Goal: Use online tool/utility

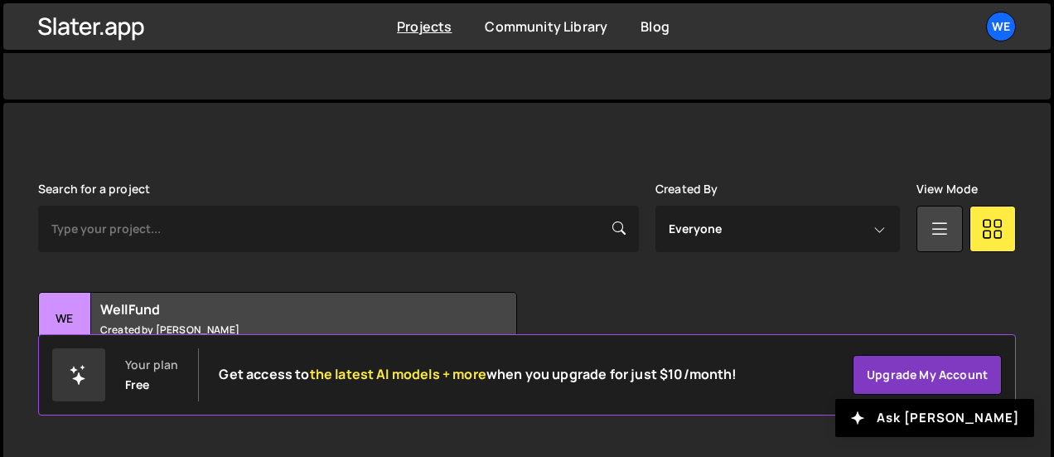
scroll to position [394, 0]
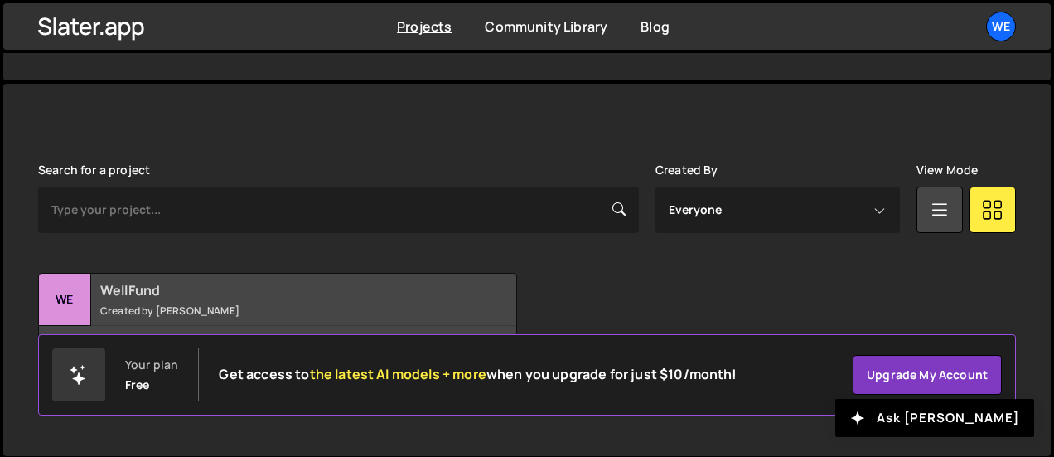
click at [157, 310] on small "Created by [PERSON_NAME]" at bounding box center [283, 310] width 366 height 14
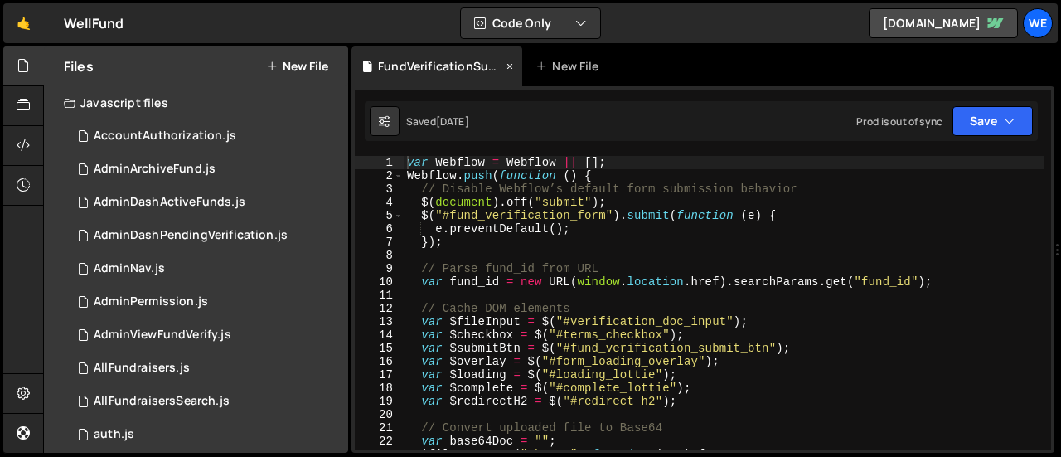
click at [509, 66] on icon at bounding box center [510, 66] width 12 height 17
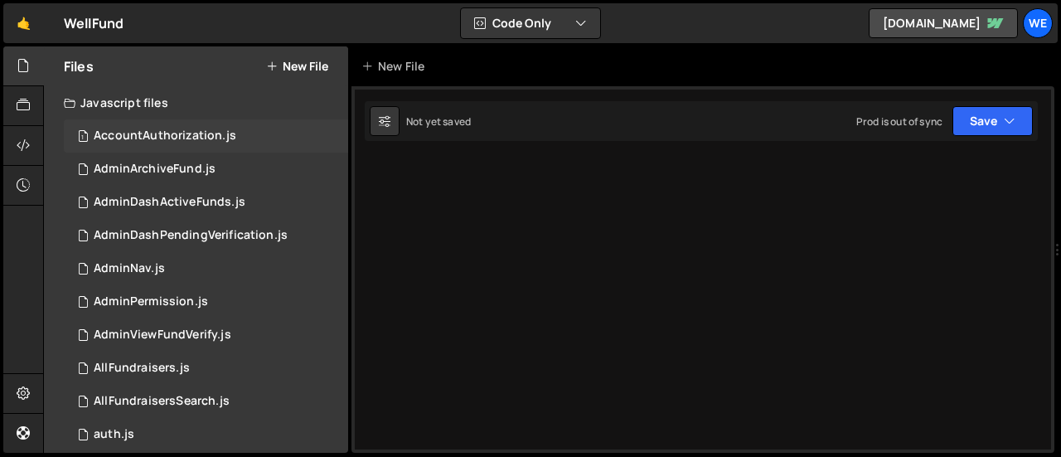
click at [165, 137] on div "AccountAuthorization.js" at bounding box center [165, 135] width 143 height 15
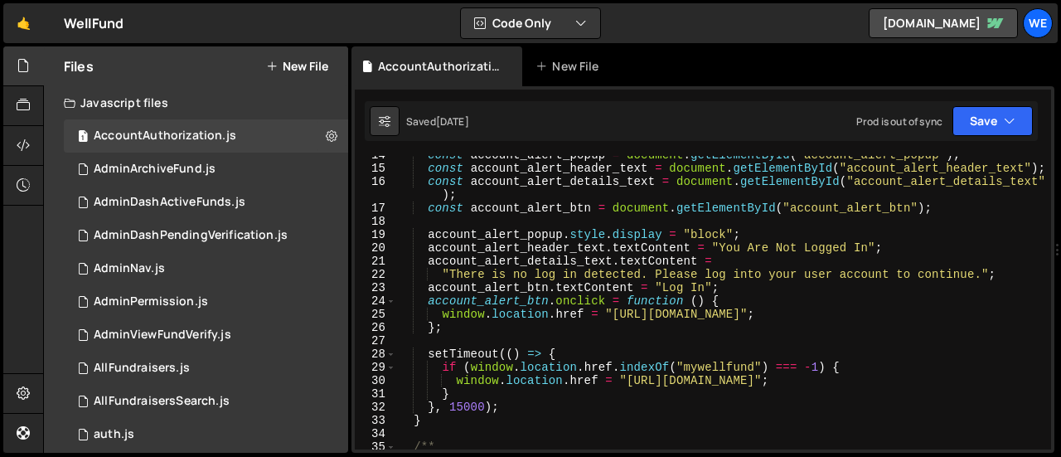
scroll to position [180, 0]
type textarea "window.location.href = "https://well-fund-website.webflow.io/user/log-in";"
click at [608, 314] on div "const account_alert_popup = document . getElementById ( "account_alert_popup" )…" at bounding box center [720, 308] width 648 height 320
click at [865, 310] on div "const account_alert_popup = document . getElementById ( "account_alert_popup" )…" at bounding box center [720, 308] width 648 height 320
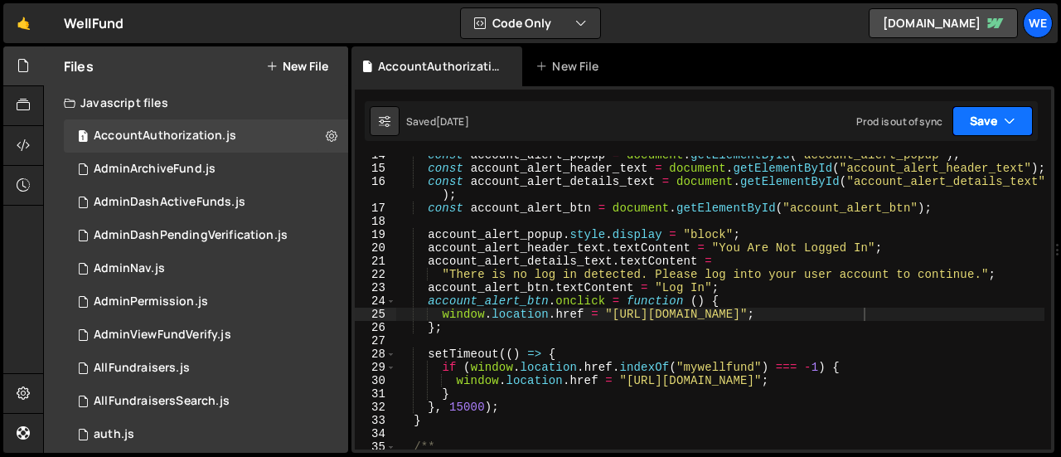
click at [999, 125] on button "Save" at bounding box center [992, 121] width 80 height 30
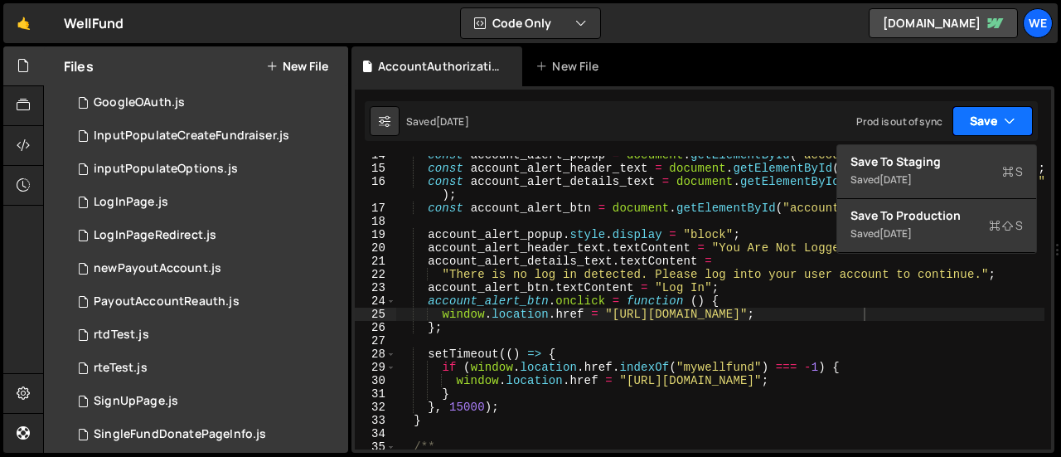
scroll to position [863, 0]
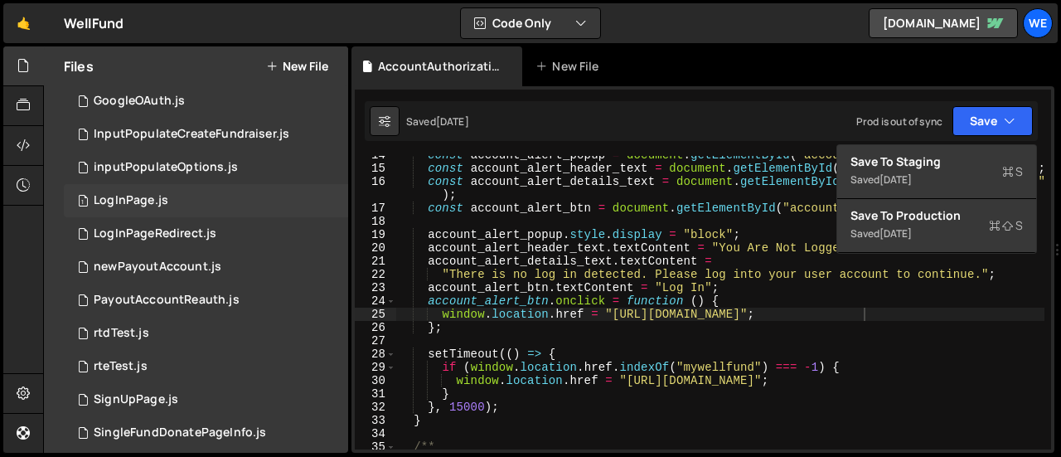
click at [154, 196] on div "LogInPage.js" at bounding box center [131, 200] width 75 height 15
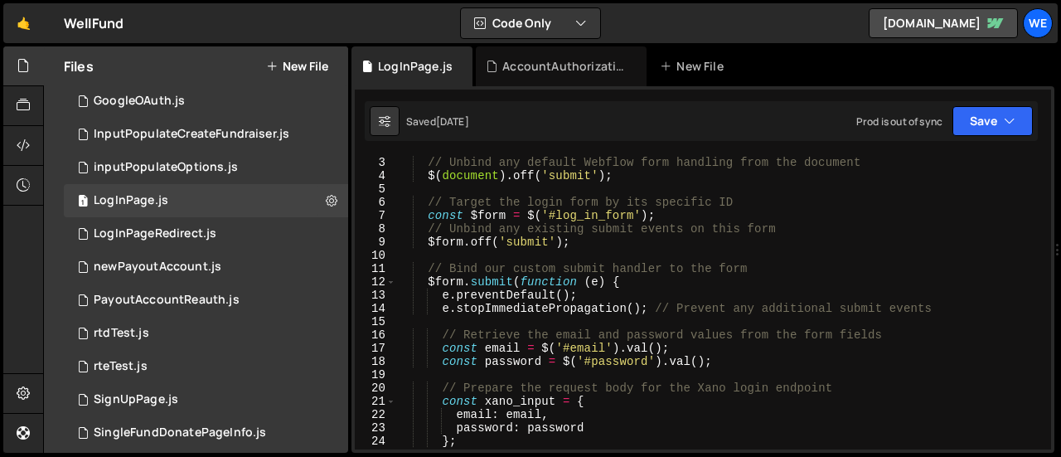
scroll to position [0, 0]
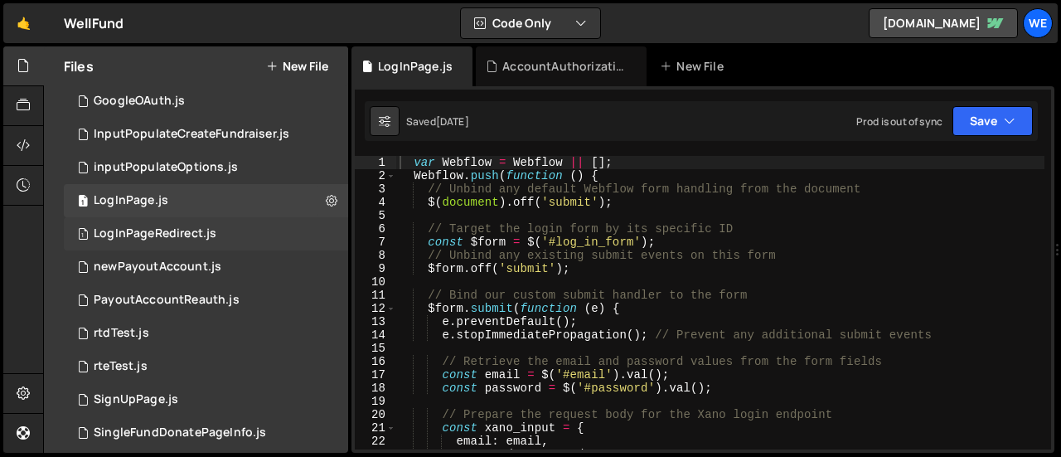
click at [164, 223] on div "1 LogInPageRedirect.js 0" at bounding box center [206, 233] width 284 height 33
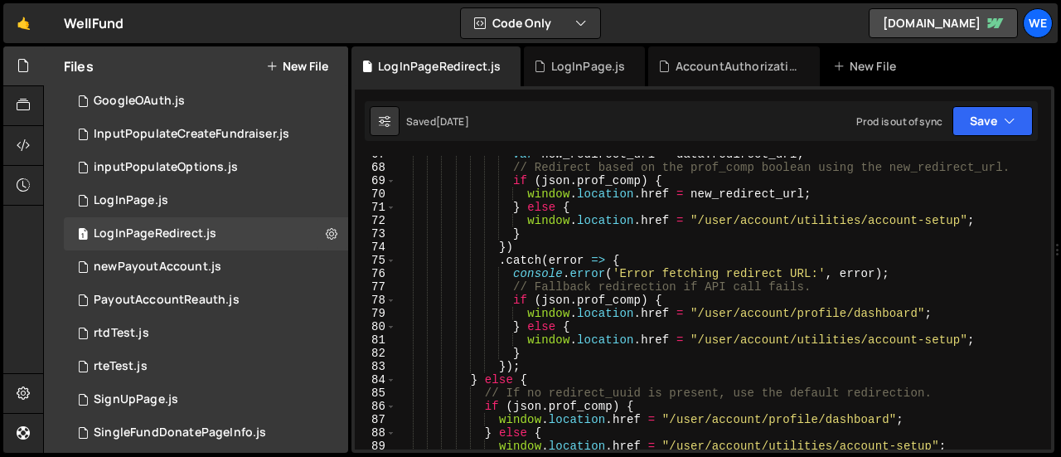
scroll to position [883, 0]
click at [219, 201] on div "1 LogInPage.js 0" at bounding box center [206, 200] width 284 height 33
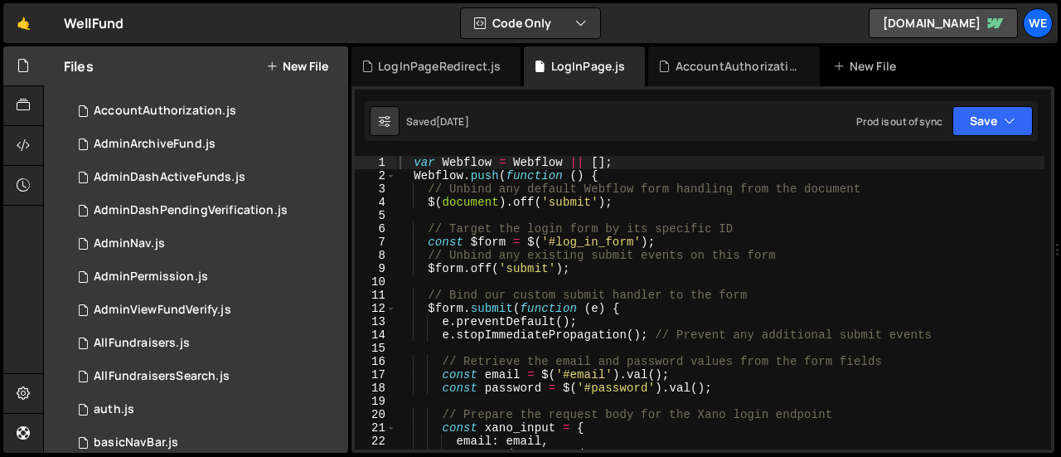
scroll to position [0, 0]
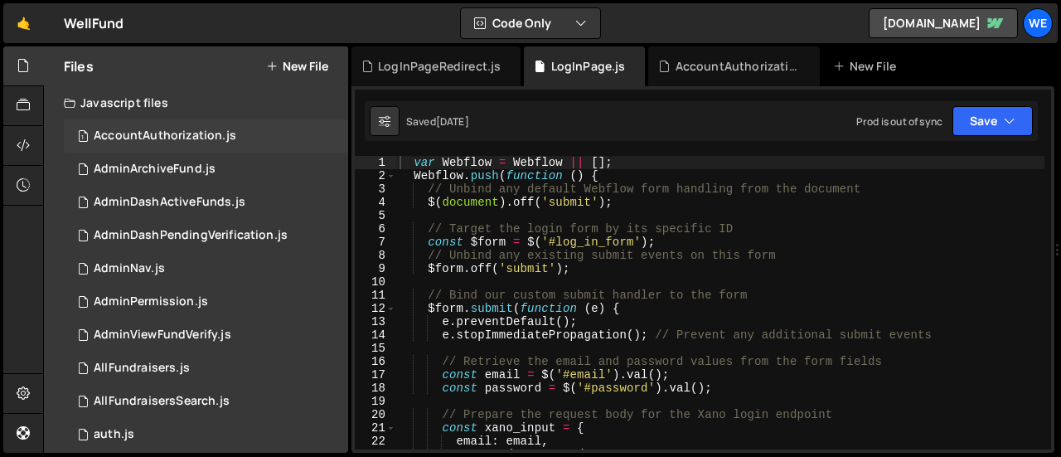
click at [181, 127] on div "1 AccountAuthorization.js 0" at bounding box center [206, 135] width 284 height 33
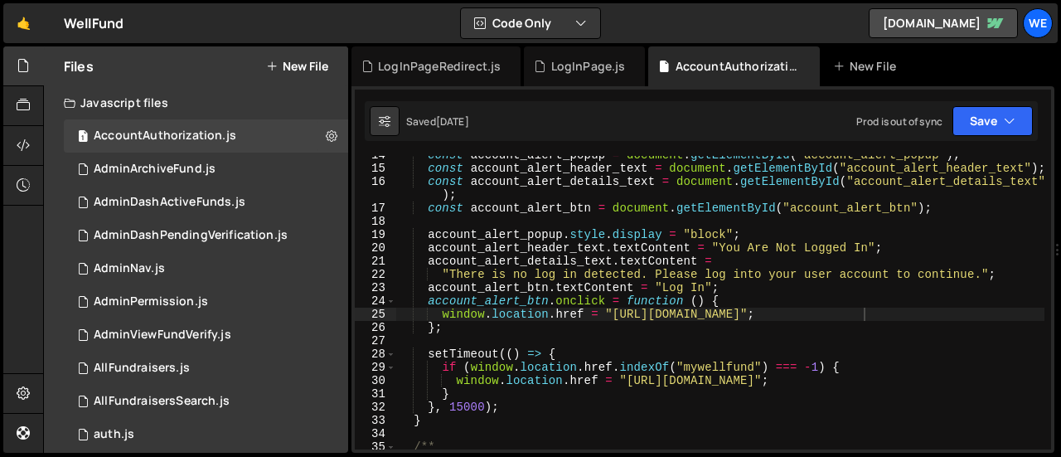
type textarea "window.location.href = "https://well-fund-website.webflow.io/user/log-in";"
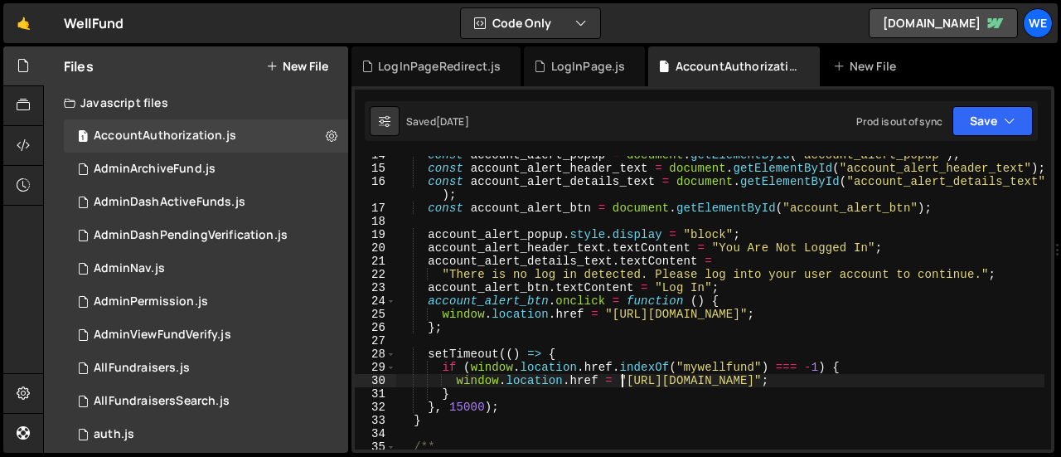
click at [621, 385] on div "const account_alert_popup = document . getElementById ( "account_alert_popup" )…" at bounding box center [720, 308] width 648 height 320
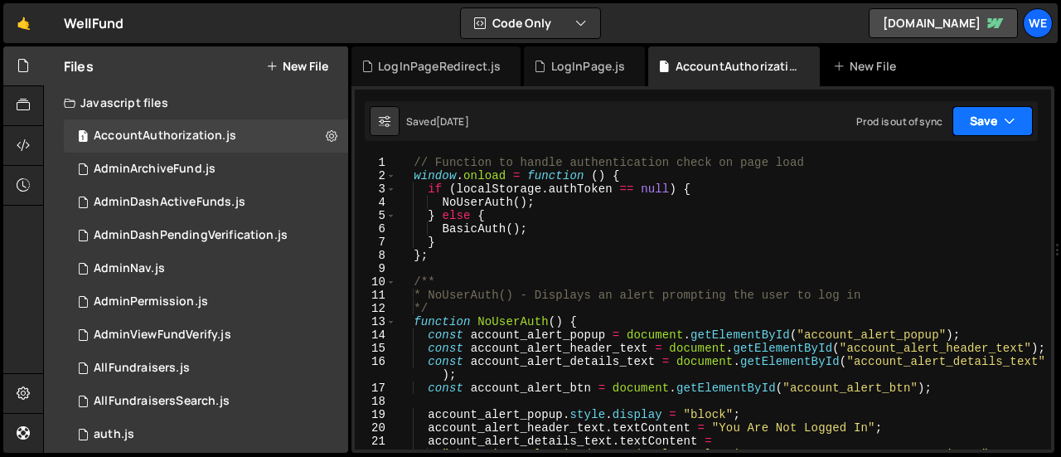
click at [984, 118] on button "Save" at bounding box center [992, 121] width 80 height 30
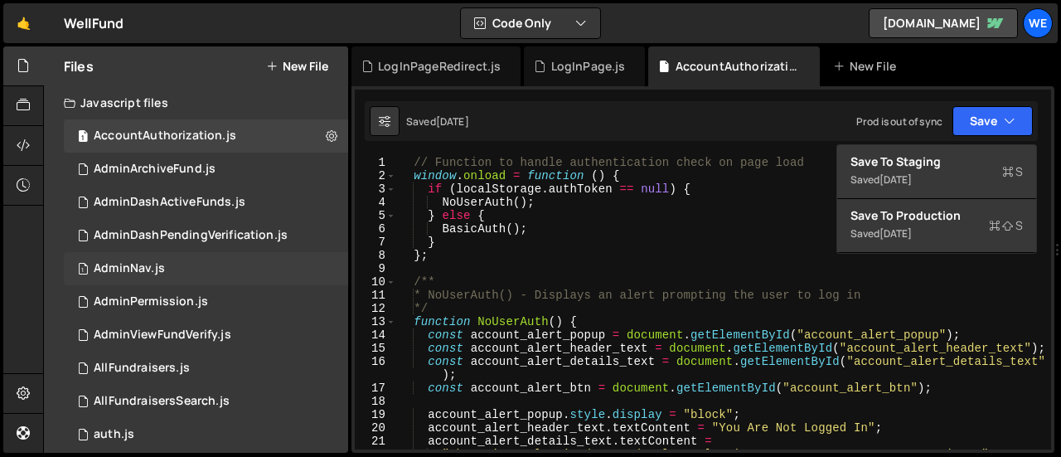
click at [181, 255] on div "1 AdminNav.js 0" at bounding box center [206, 268] width 284 height 33
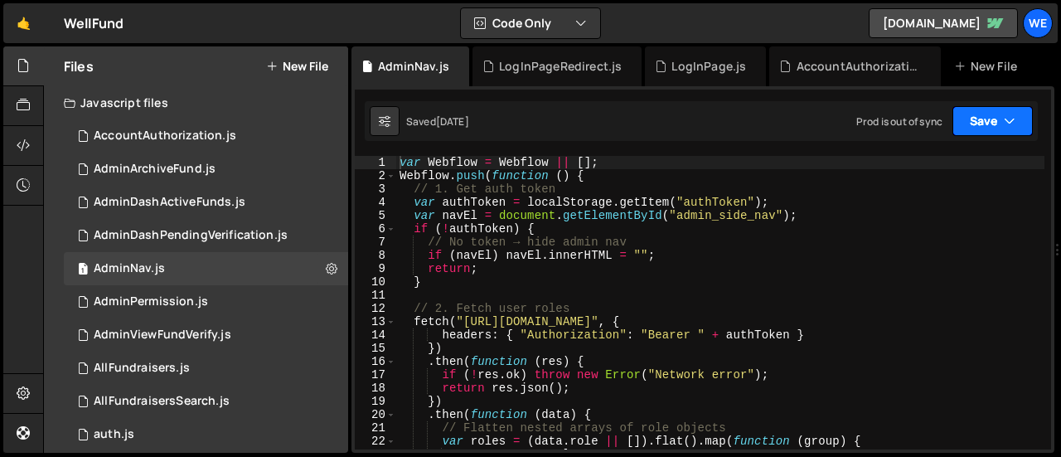
click at [971, 128] on button "Save" at bounding box center [992, 121] width 80 height 30
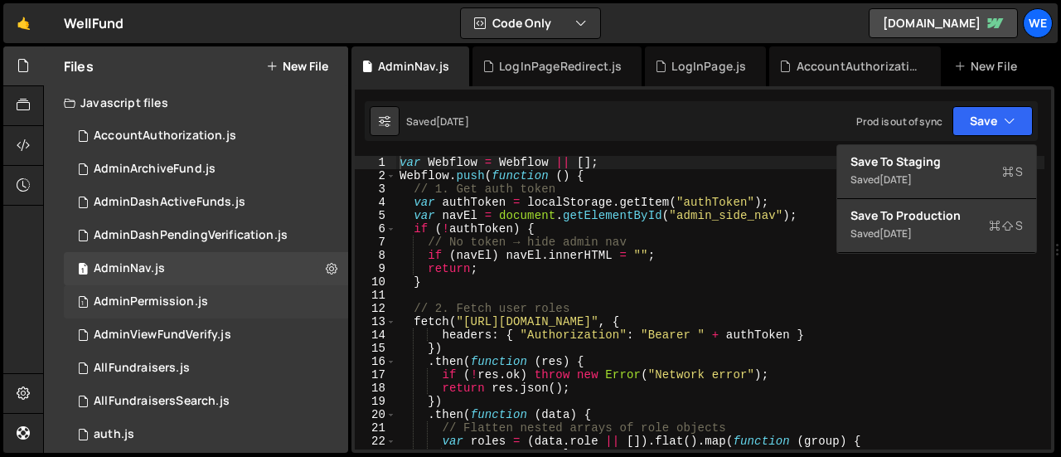
click at [155, 302] on div "AdminPermission.js" at bounding box center [151, 301] width 114 height 15
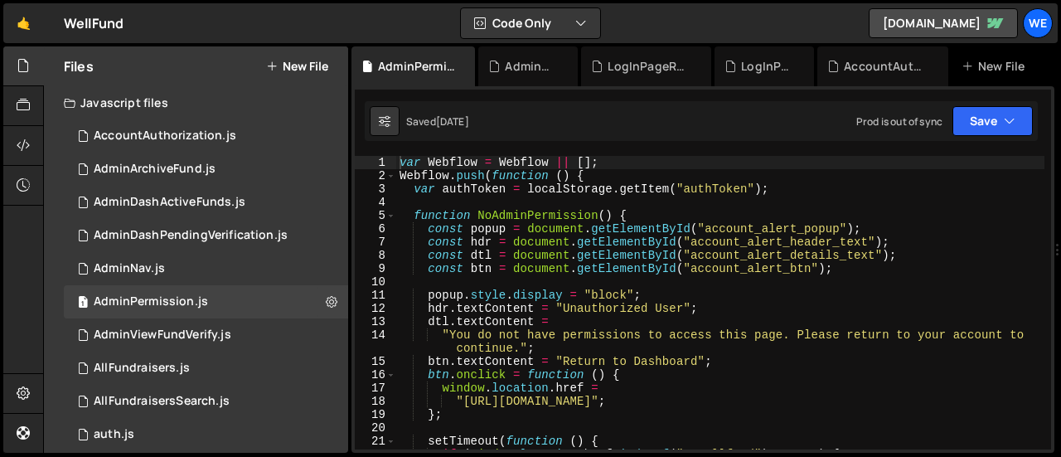
type textarea ""https://well-fund-website.webflow.io/user/account/profile/dashboard";"
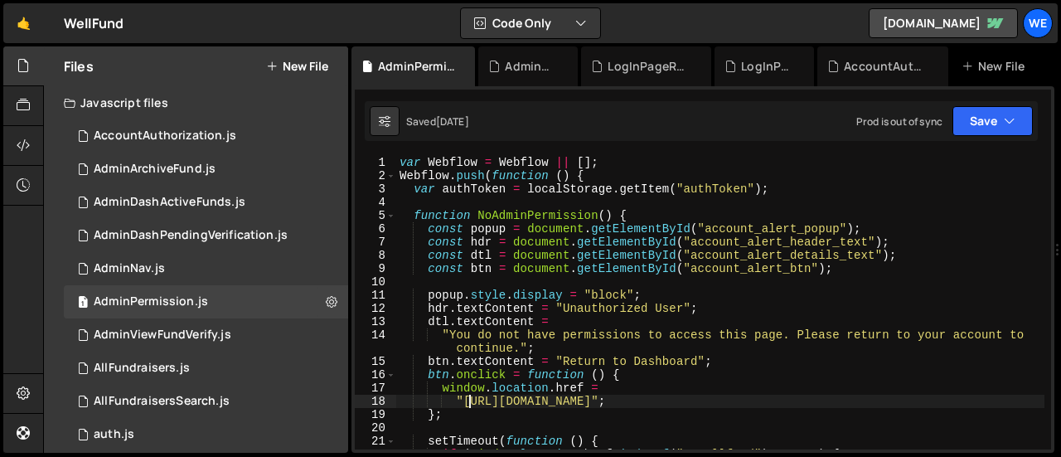
click at [466, 399] on div "var Webflow = Webflow || [ ] ; Webflow . push ( function ( ) { var authToken = …" at bounding box center [720, 316] width 648 height 320
click at [717, 396] on div "var Webflow = Webflow || [ ] ; Webflow . push ( function ( ) { var authToken = …" at bounding box center [720, 316] width 648 height 320
click at [331, 299] on button at bounding box center [332, 302] width 30 height 30
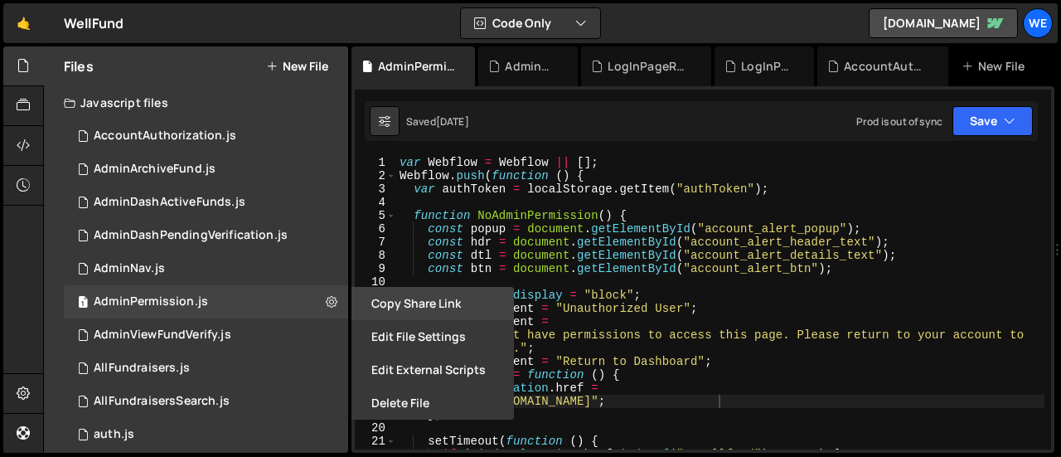
click at [418, 308] on button "Copy share link" at bounding box center [432, 303] width 162 height 33
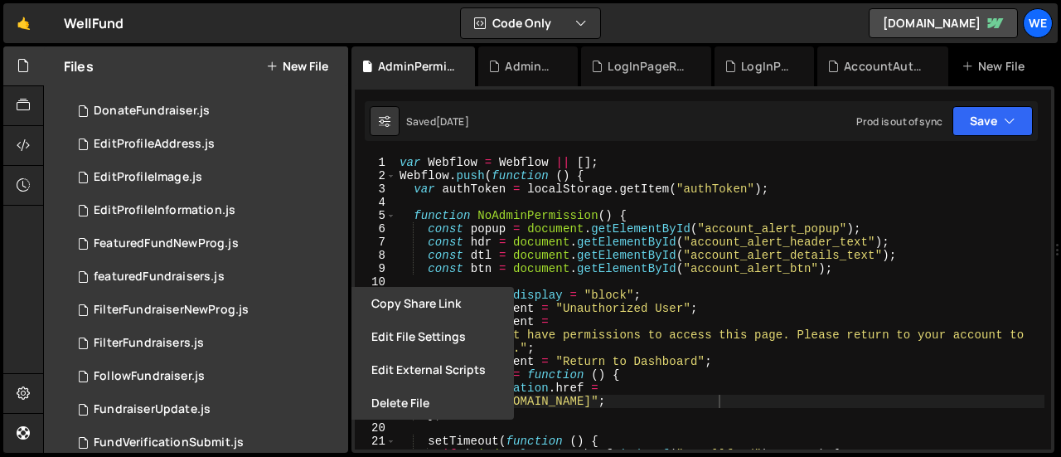
scroll to position [457, 0]
click at [17, 271] on div at bounding box center [23, 249] width 40 height 407
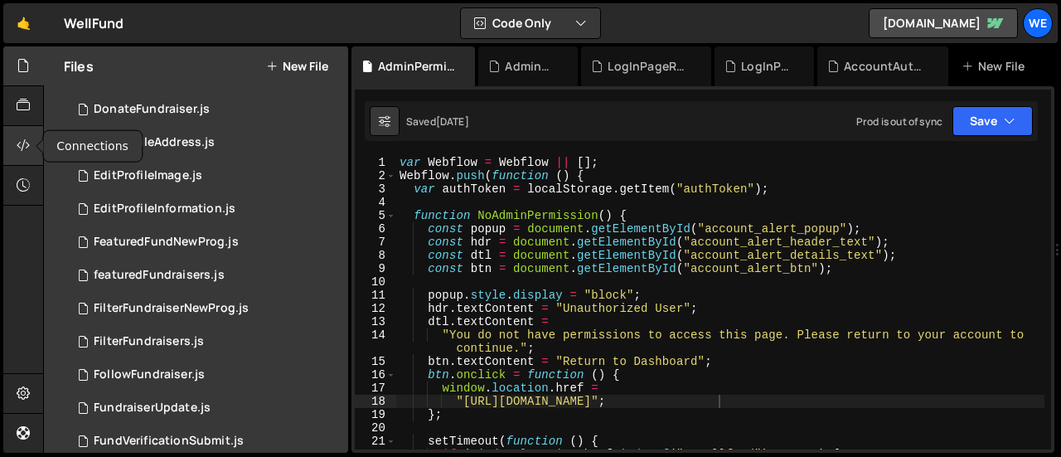
click at [24, 143] on icon at bounding box center [23, 145] width 13 height 18
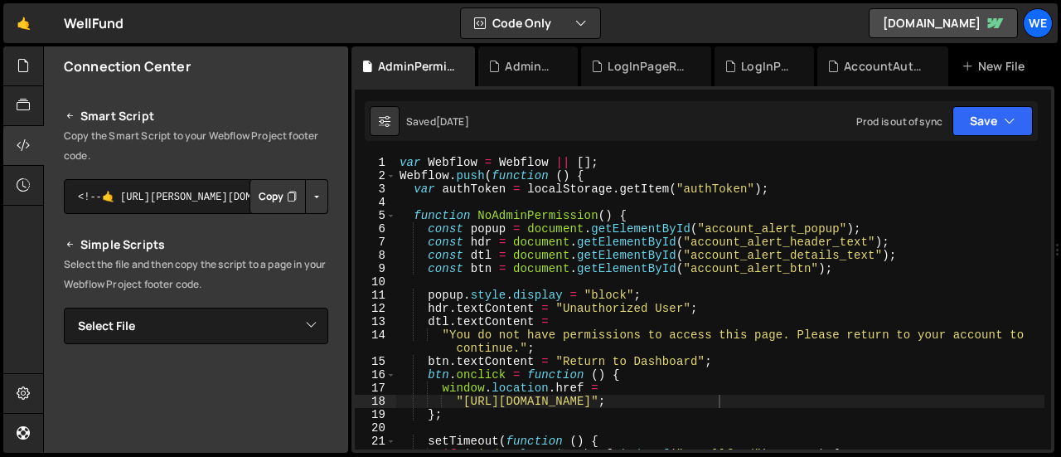
scroll to position [152, 0]
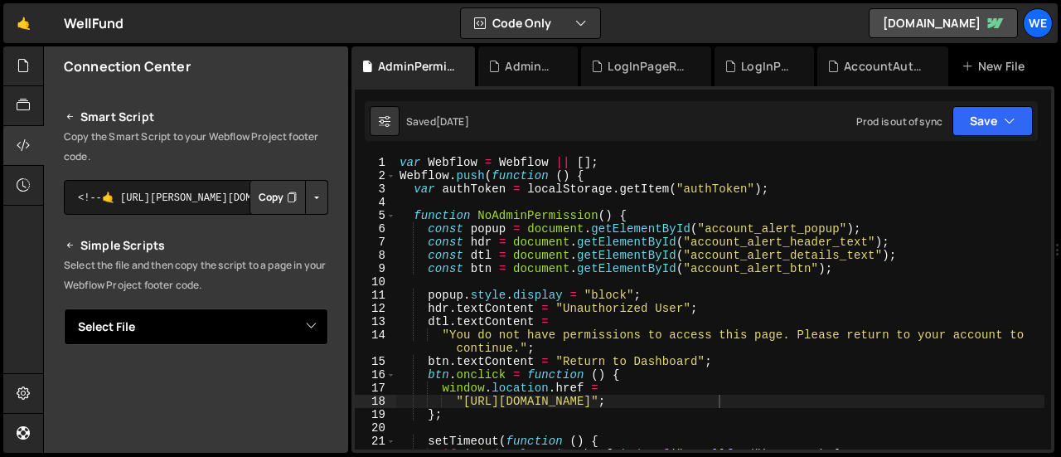
click at [249, 322] on select "Select File AccountAuthorization.js AdminArchiveFund.js AdminDashActiveFunds.js…" at bounding box center [196, 326] width 264 height 36
select select "33480"
click at [64, 308] on select "Select File AccountAuthorization.js AdminArchiveFund.js AdminDashActiveFunds.js…" at bounding box center [196, 326] width 264 height 36
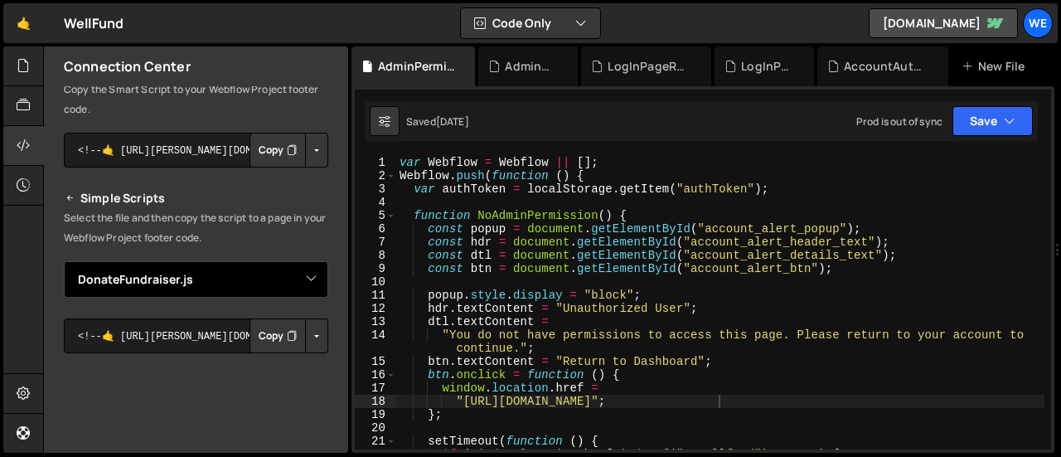
scroll to position [201, 0]
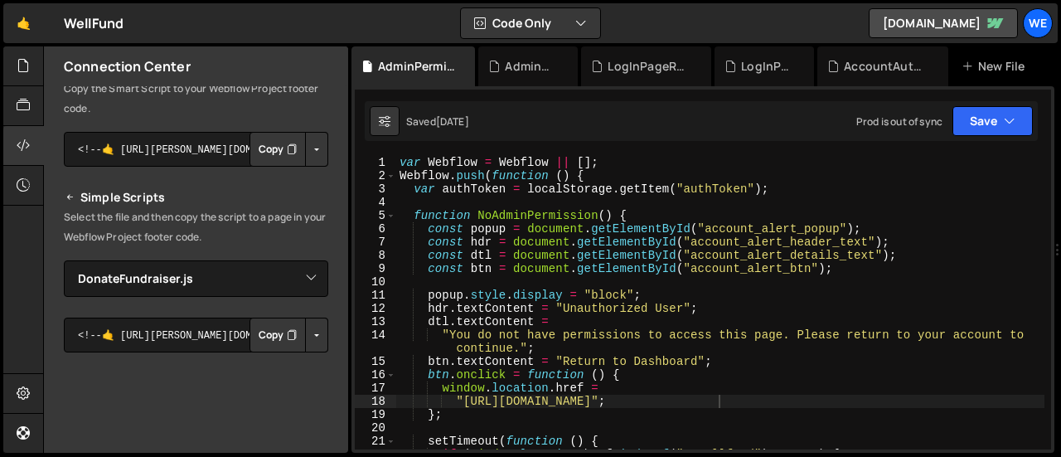
click at [268, 331] on button "Copy" at bounding box center [277, 334] width 56 height 35
click at [708, 398] on div "var Webflow = Webflow || [ ] ; Webflow . push ( function ( ) { var authToken = …" at bounding box center [720, 316] width 648 height 320
drag, startPoint x: 463, startPoint y: 399, endPoint x: 716, endPoint y: 397, distance: 252.7
click at [716, 397] on div "var Webflow = Webflow || [ ] ; Webflow . push ( function ( ) { var authToken = …" at bounding box center [720, 316] width 648 height 320
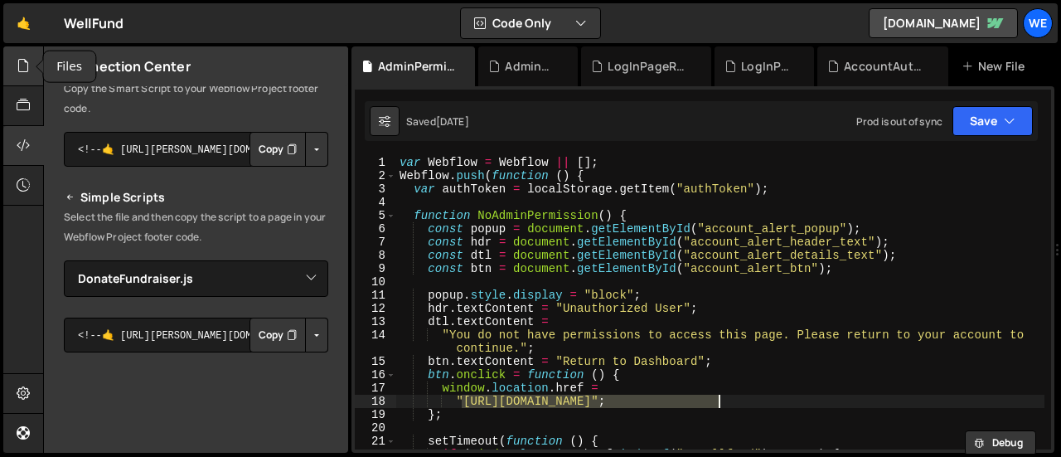
click at [28, 78] on div at bounding box center [23, 66] width 41 height 40
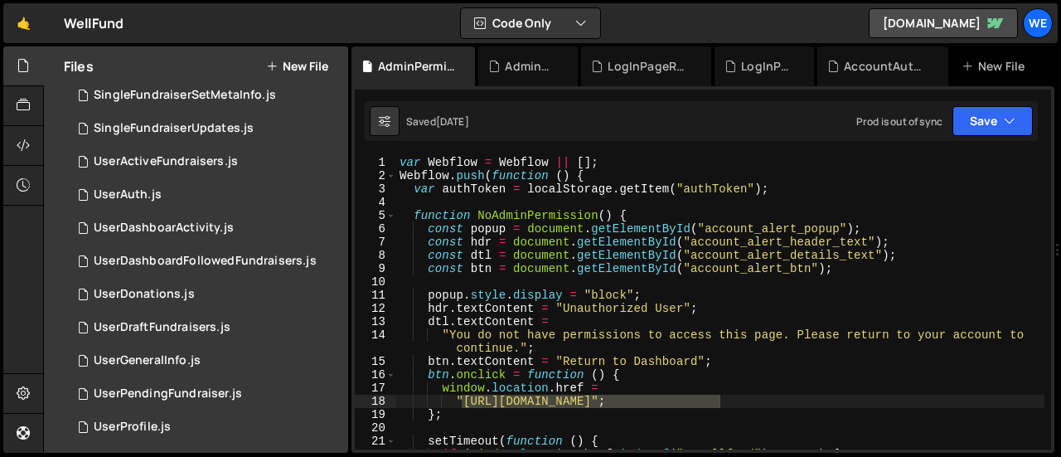
scroll to position [1307, 0]
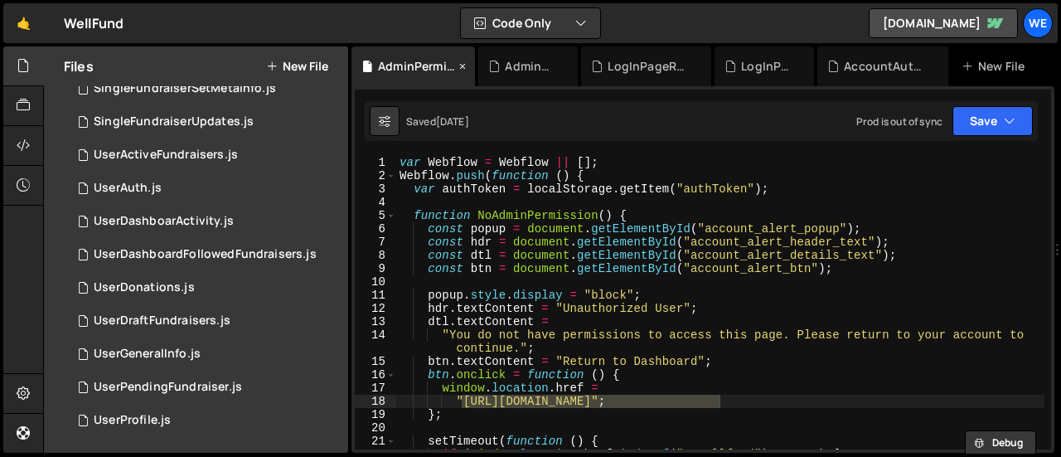
click at [462, 65] on icon at bounding box center [463, 66] width 12 height 17
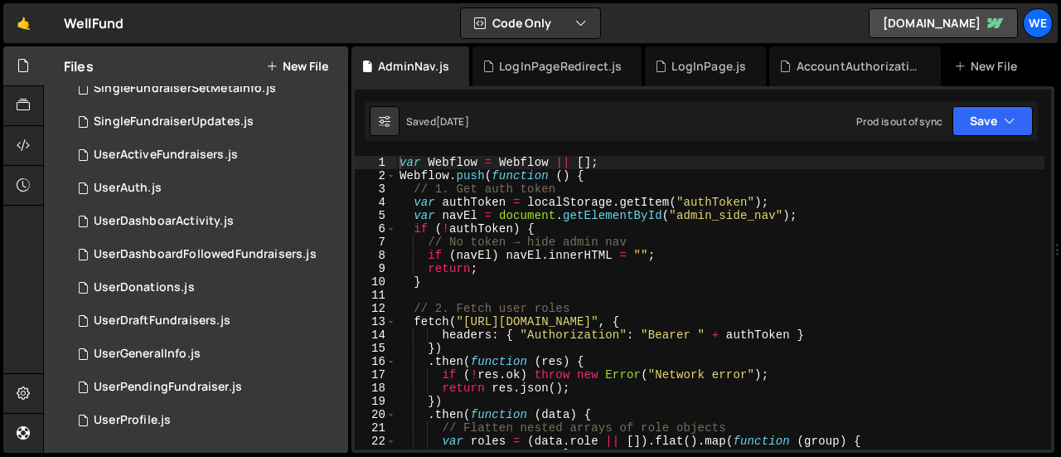
click at [462, 65] on div "AdminNav.js" at bounding box center [410, 66] width 118 height 40
click at [454, 65] on icon at bounding box center [457, 66] width 12 height 17
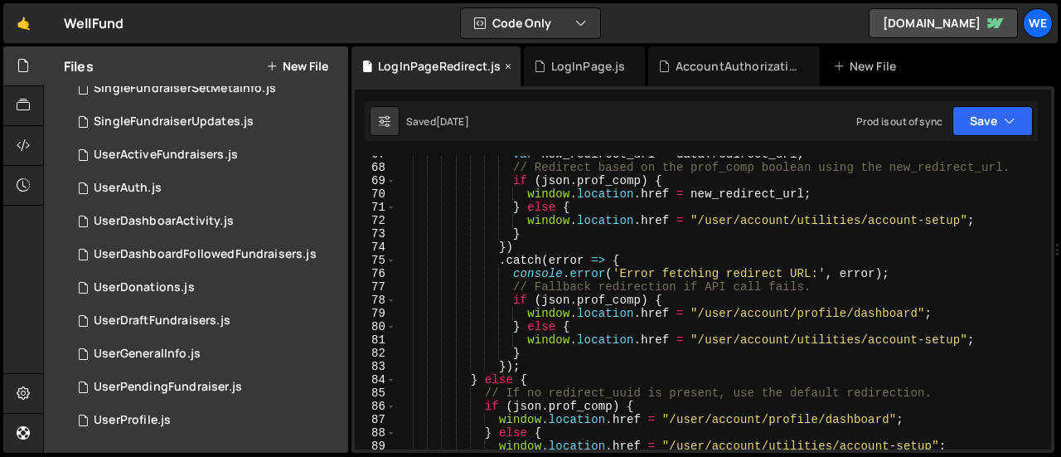
click at [504, 65] on icon at bounding box center [508, 66] width 12 height 17
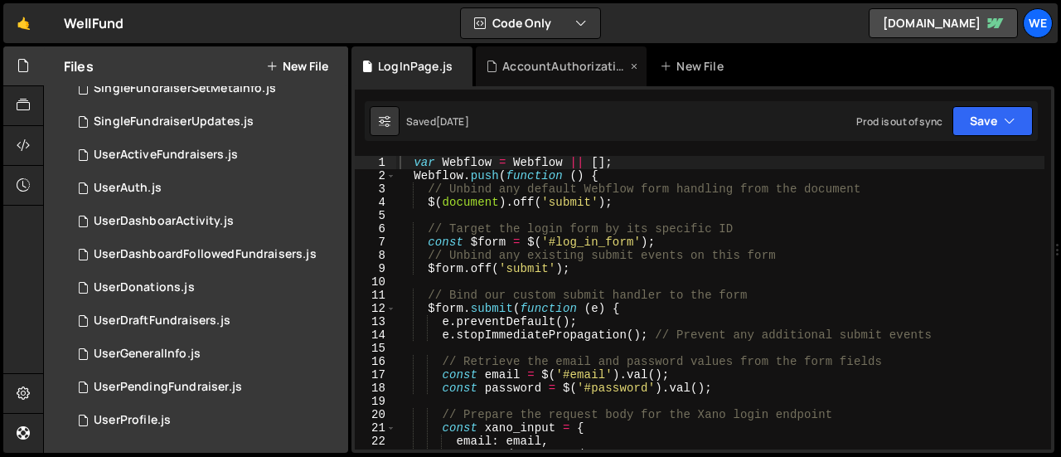
scroll to position [13185, 0]
click at [457, 65] on icon at bounding box center [460, 66] width 12 height 17
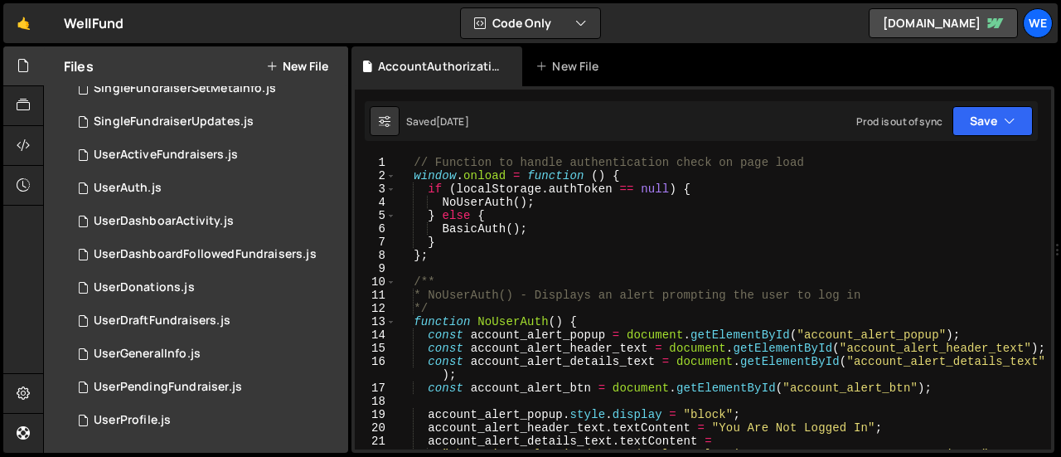
scroll to position [0, 0]
click at [510, 65] on icon at bounding box center [510, 66] width 12 height 17
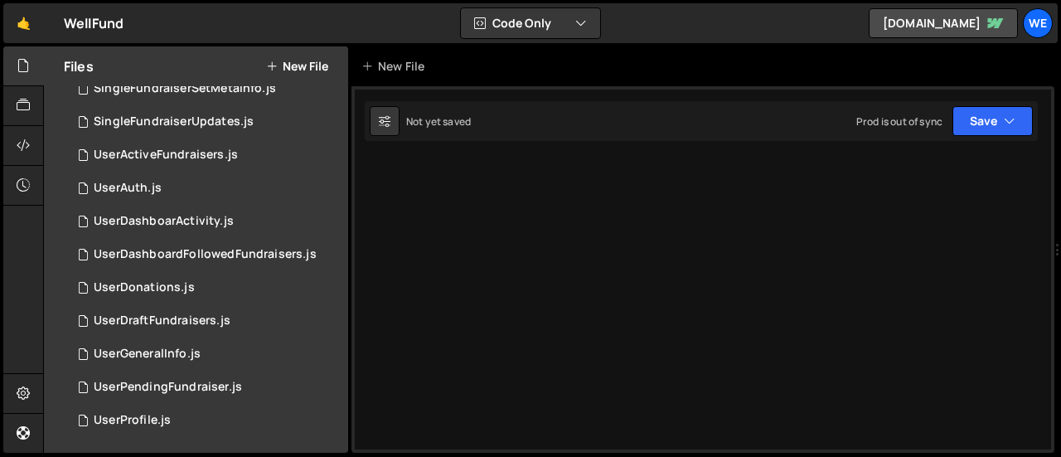
click at [512, 293] on div "Type cmd + s to save your Javascript file. XXXXXXXXXXXXXXXXXXXXXXXXXXXXXXXXXXXX…" at bounding box center [702, 269] width 703 height 366
click at [908, 25] on link "well-fund-website.webflow.io" at bounding box center [942, 23] width 149 height 30
